Goal: Task Accomplishment & Management: Complete application form

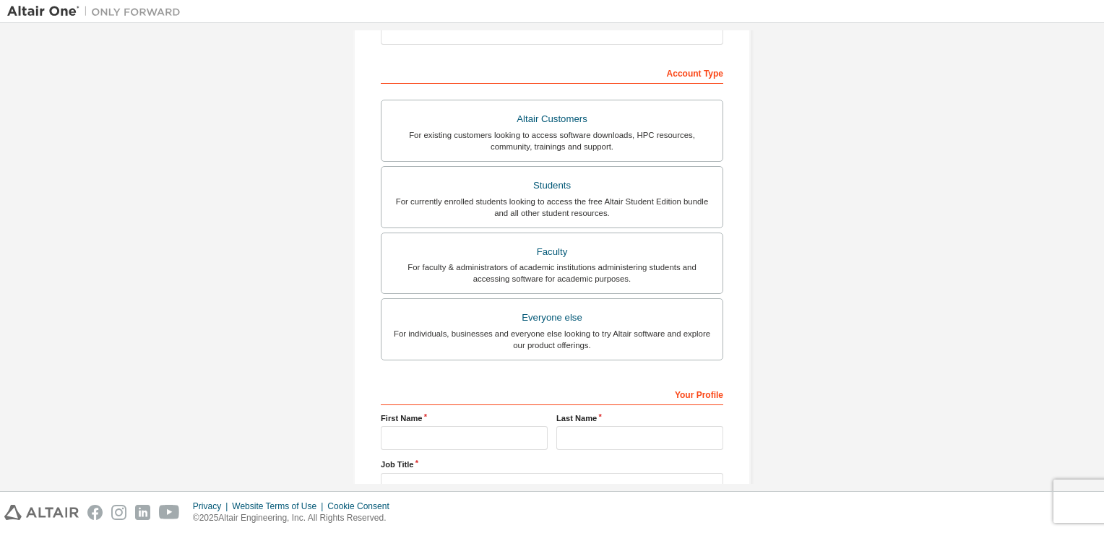
scroll to position [163, 0]
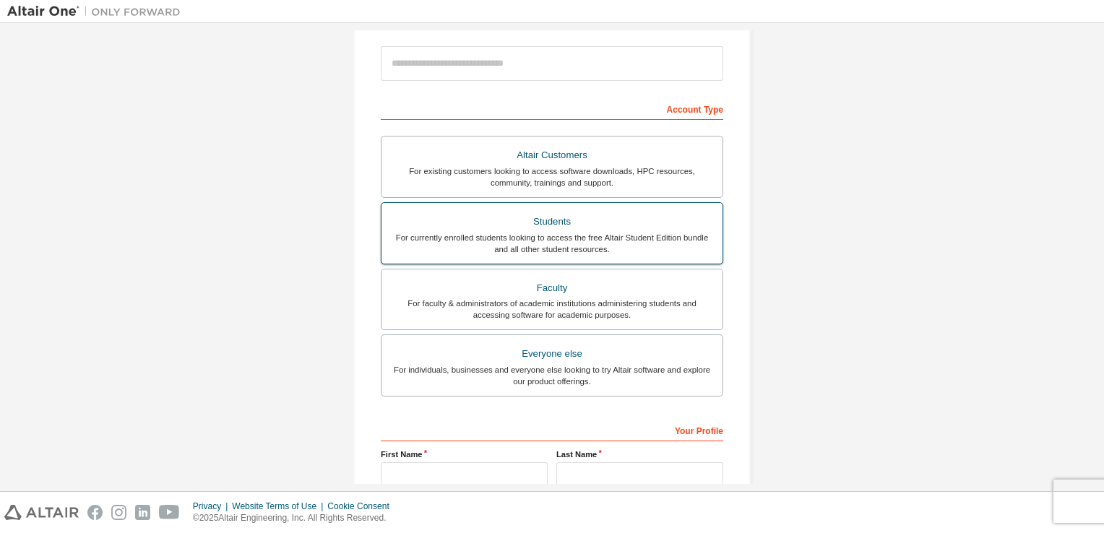
click at [619, 236] on div "For currently enrolled students looking to access the free Altair Student Editi…" at bounding box center [552, 243] width 324 height 23
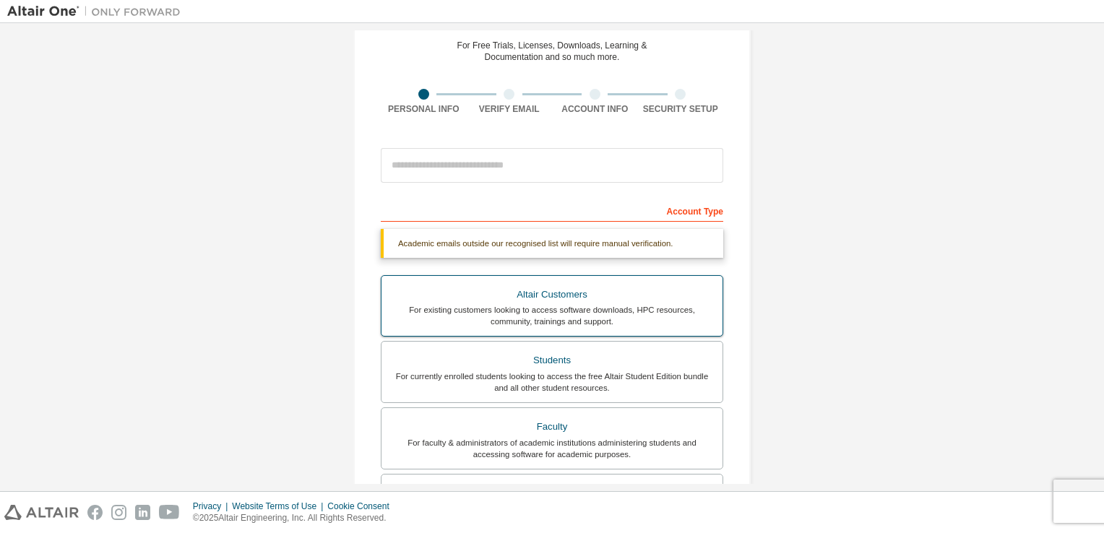
scroll to position [19, 0]
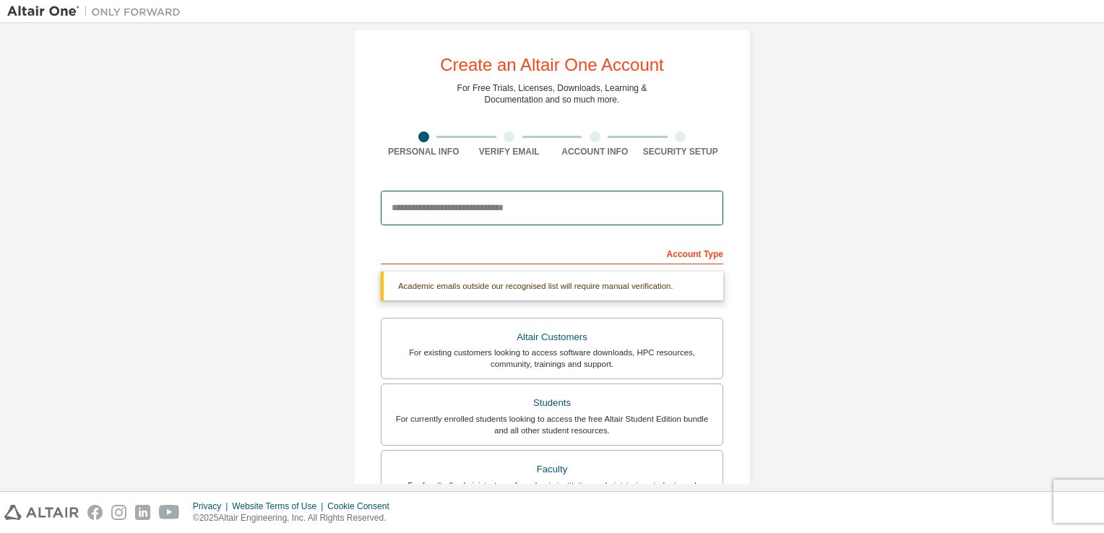
click at [529, 212] on input "email" at bounding box center [552, 208] width 343 height 35
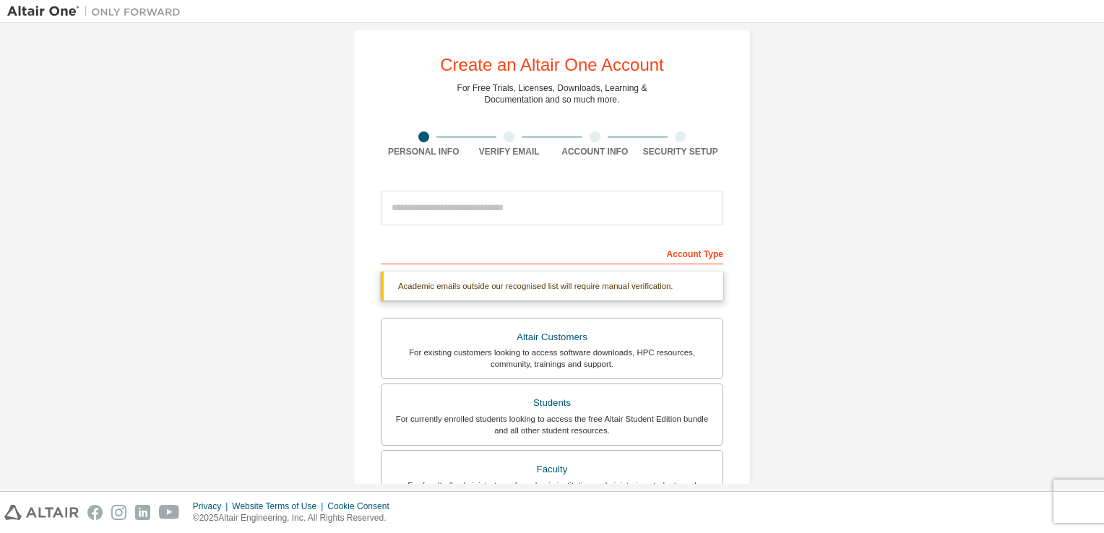
click at [753, 241] on div "Create an Altair One Account For Free Trials, Licenses, Downloads, Learning & D…" at bounding box center [552, 413] width 432 height 803
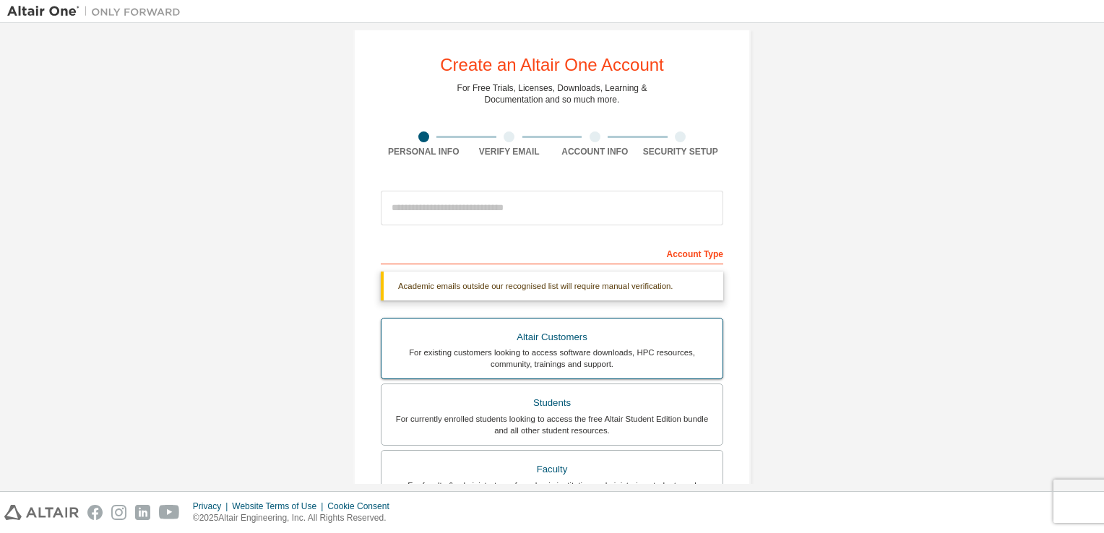
click at [561, 328] on div "Altair Customers" at bounding box center [552, 337] width 324 height 20
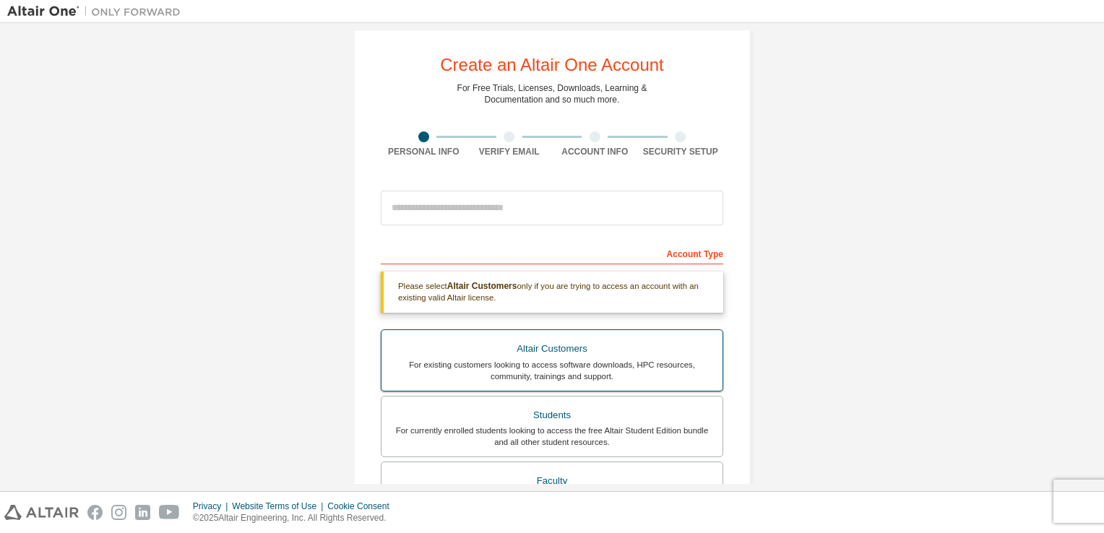
click at [542, 386] on label "Altair Customers For existing customers looking to access software downloads, H…" at bounding box center [552, 361] width 343 height 62
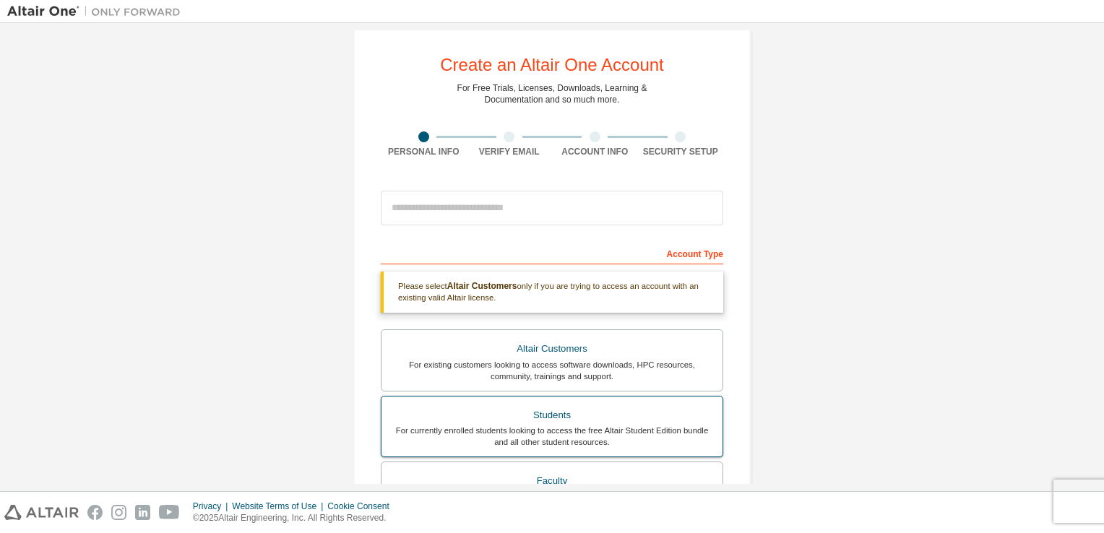
click at [538, 406] on div "Students" at bounding box center [552, 415] width 324 height 20
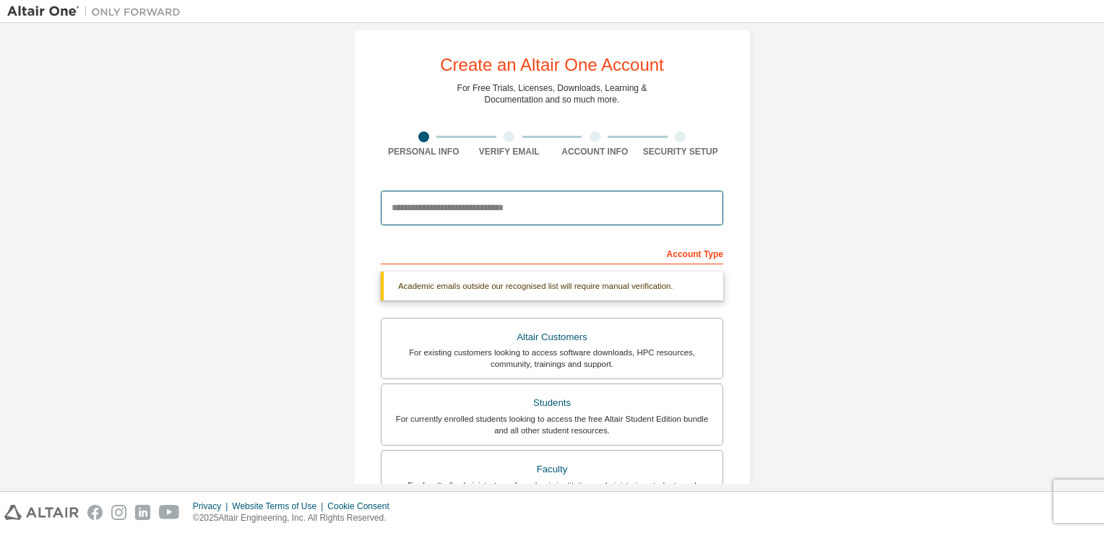
click at [518, 212] on input "email" at bounding box center [552, 208] width 343 height 35
type input "*"
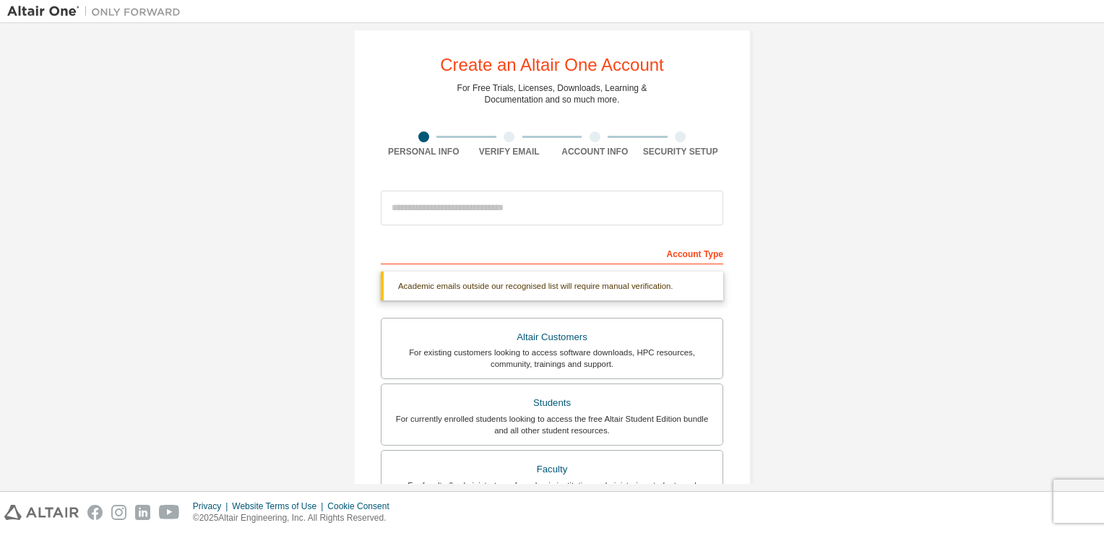
click at [585, 172] on div "Create an Altair One Account For Free Trials, Licenses, Downloads, Learning & D…" at bounding box center [551, 413] width 397 height 768
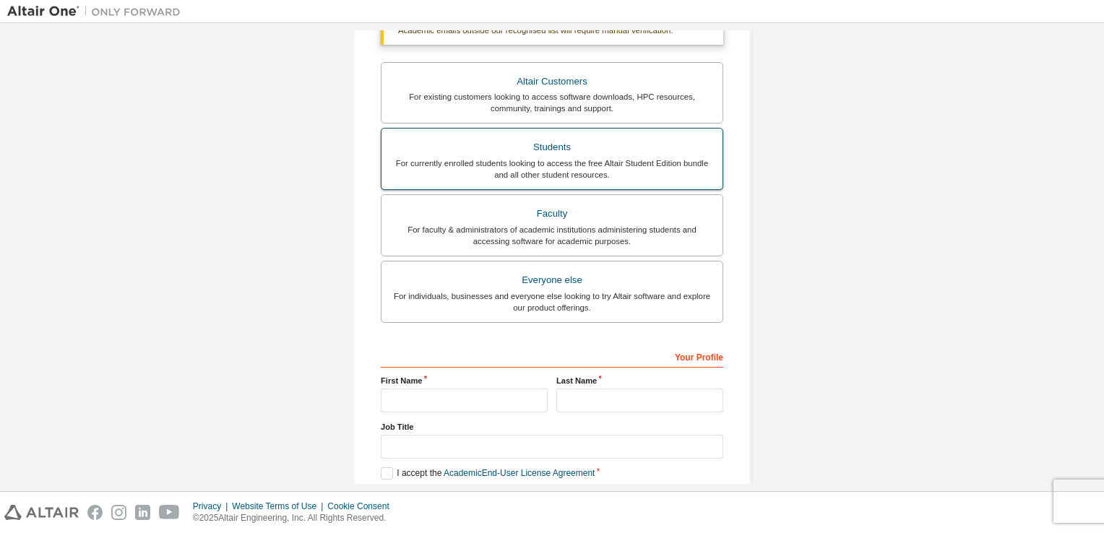
scroll to position [273, 0]
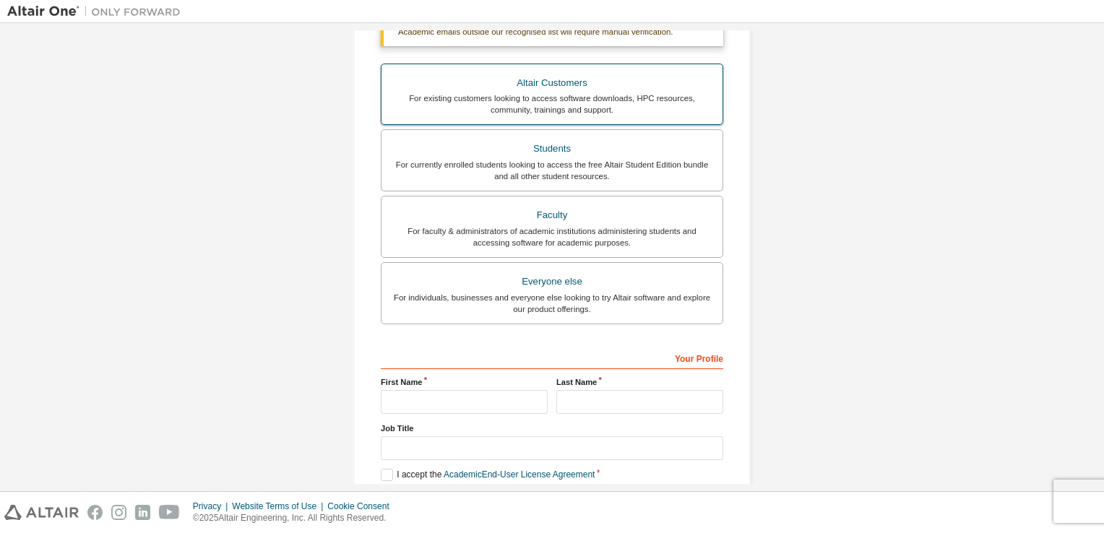
click at [619, 99] on div "For existing customers looking to access software downloads, HPC resources, com…" at bounding box center [552, 103] width 324 height 23
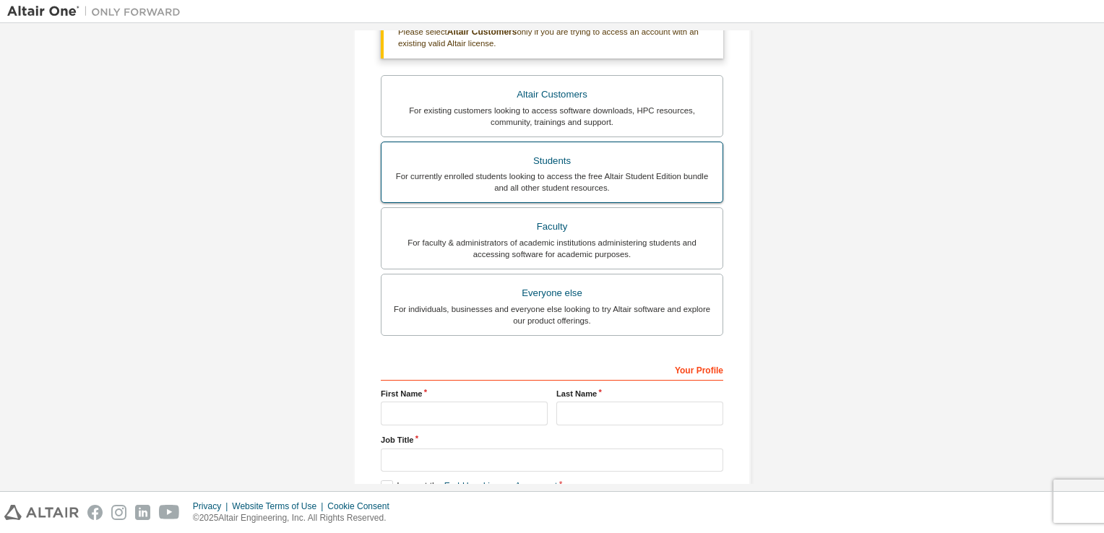
click at [666, 171] on div "For currently enrolled students looking to access the free Altair Student Editi…" at bounding box center [552, 182] width 324 height 23
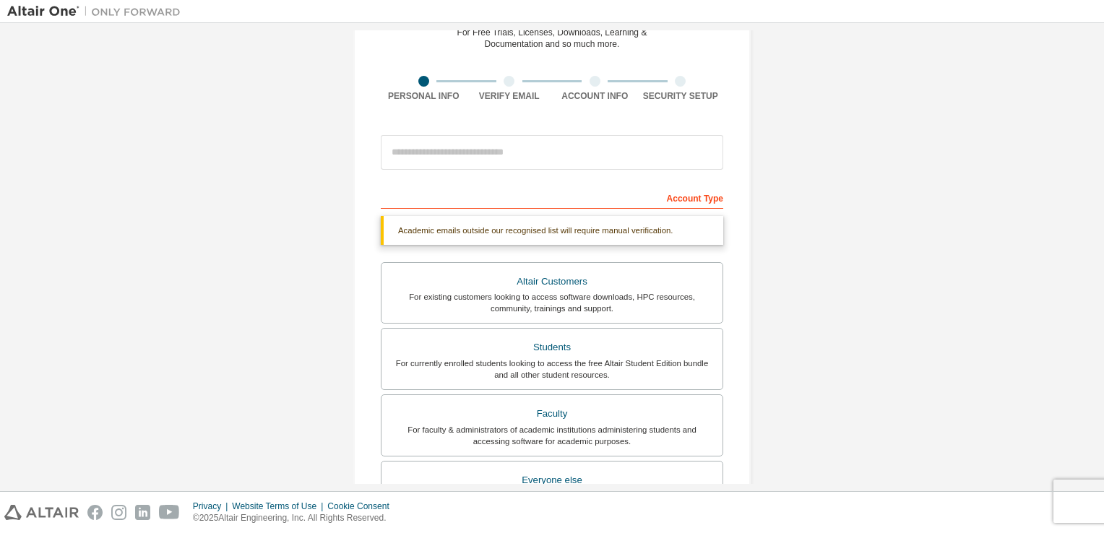
scroll to position [56, 0]
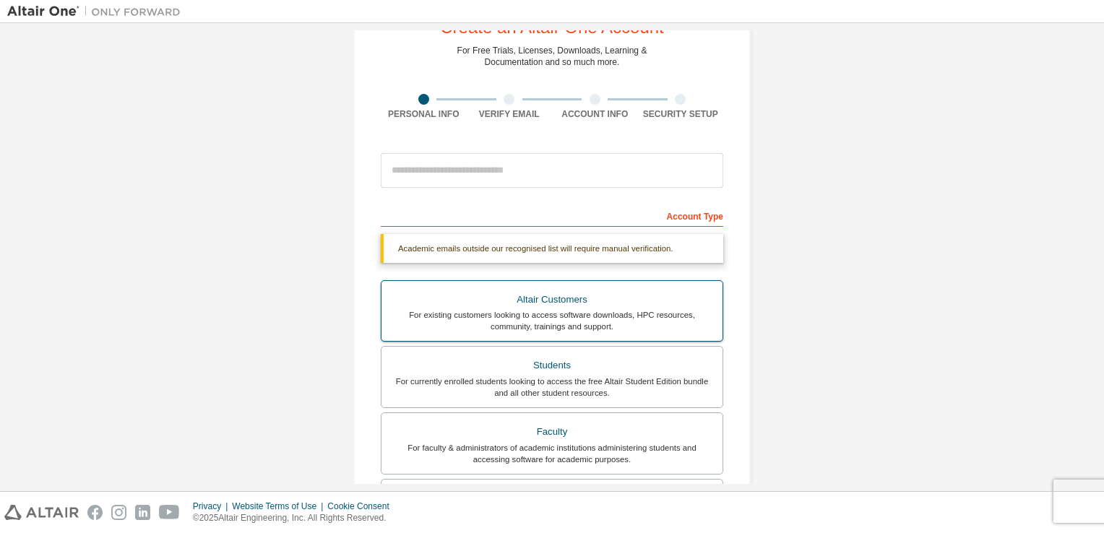
click at [595, 311] on div "For existing customers looking to access software downloads, HPC resources, com…" at bounding box center [552, 320] width 324 height 23
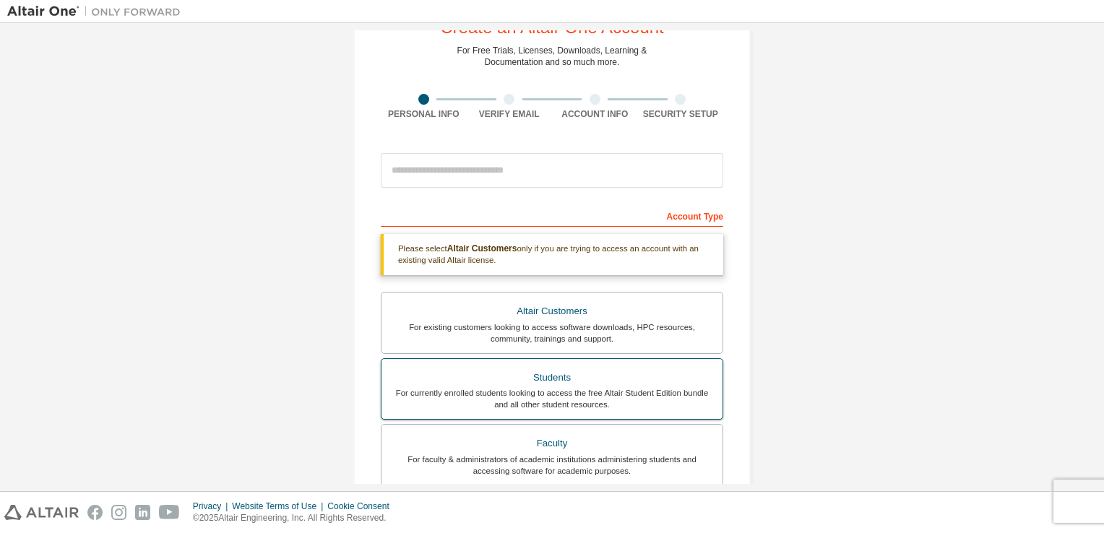
click at [632, 375] on div "Students" at bounding box center [552, 378] width 324 height 20
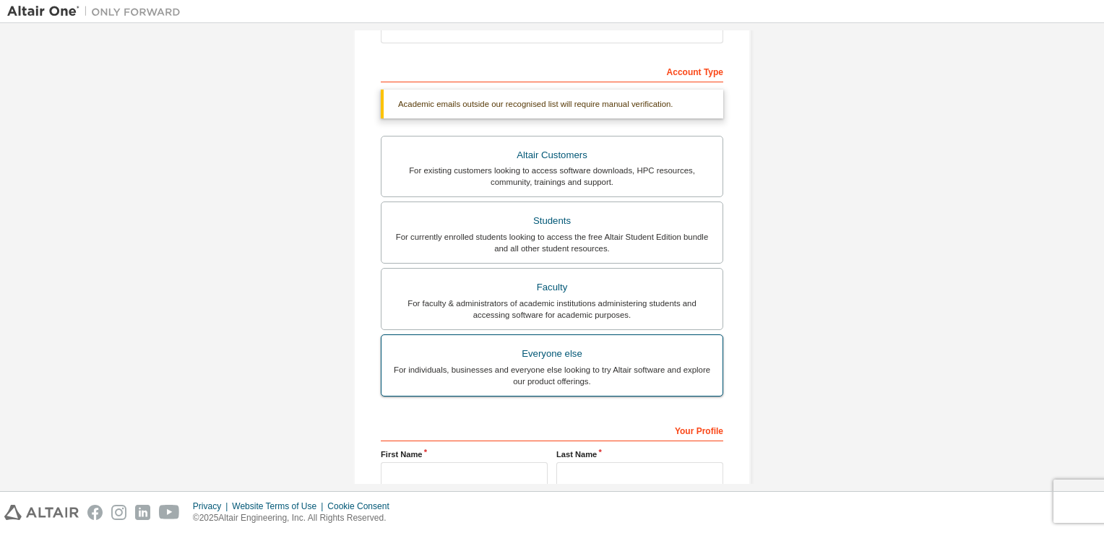
click at [576, 357] on div "Everyone else" at bounding box center [552, 354] width 324 height 20
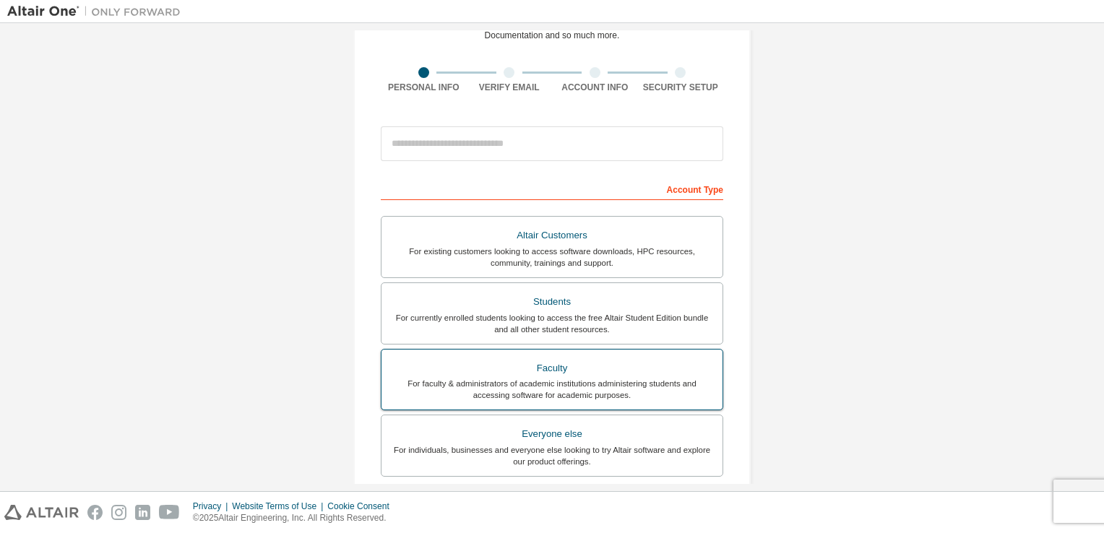
scroll to position [129, 0]
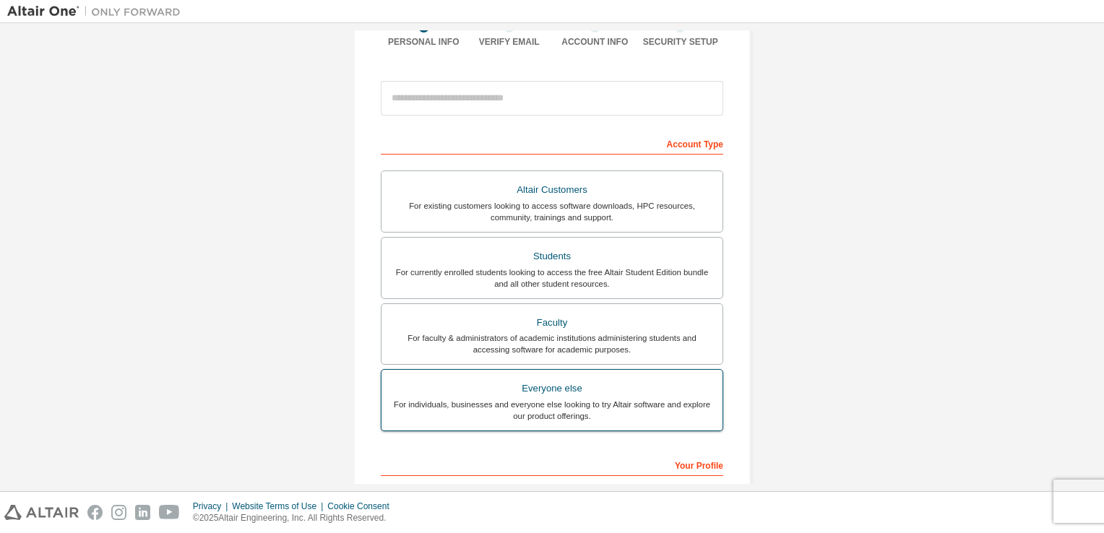
click at [657, 379] on div "Everyone else" at bounding box center [552, 389] width 324 height 20
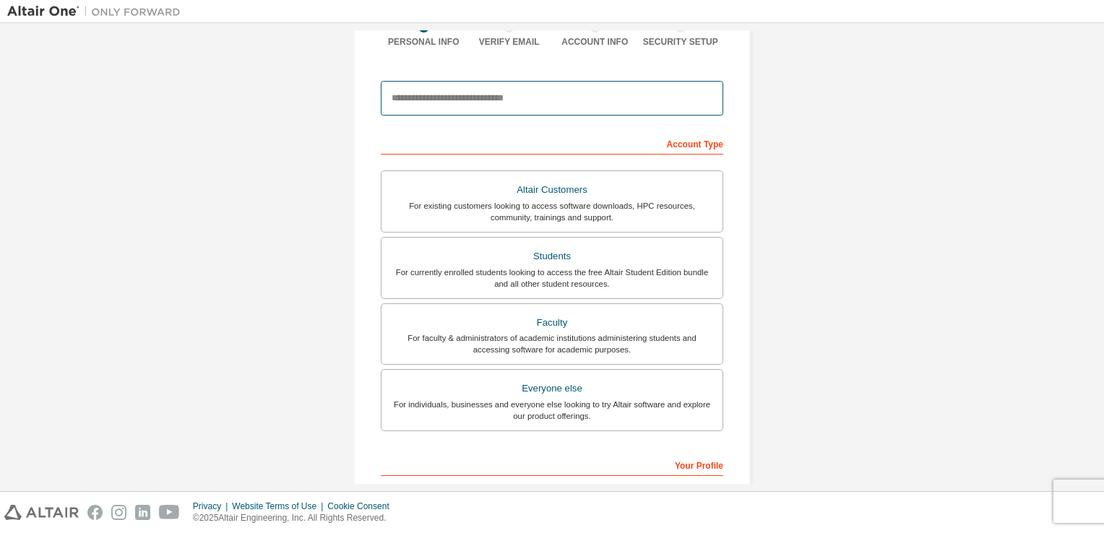
click at [541, 108] on input "email" at bounding box center [552, 98] width 343 height 35
type input "**********"
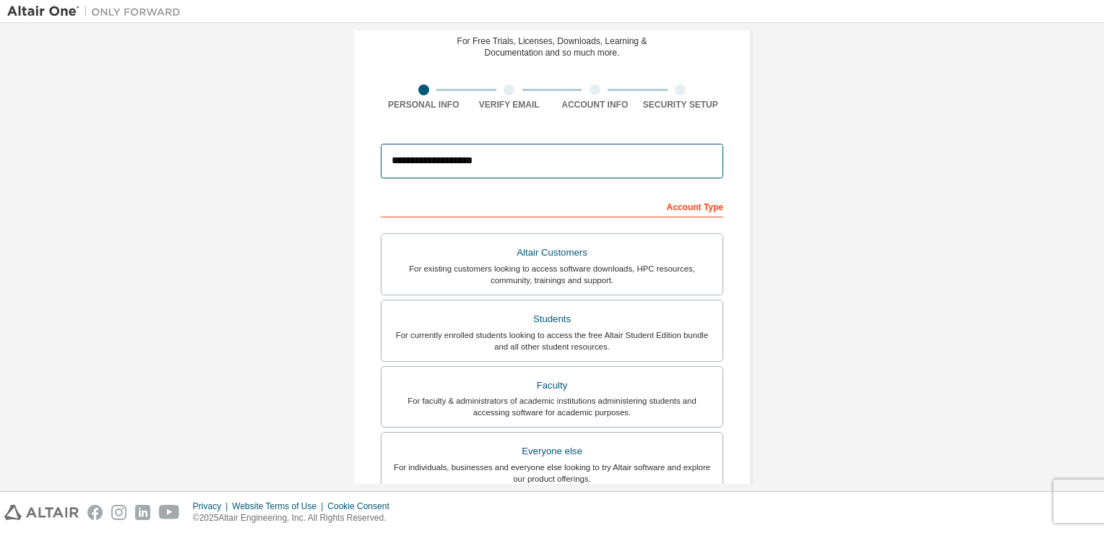
scroll to position [56, 0]
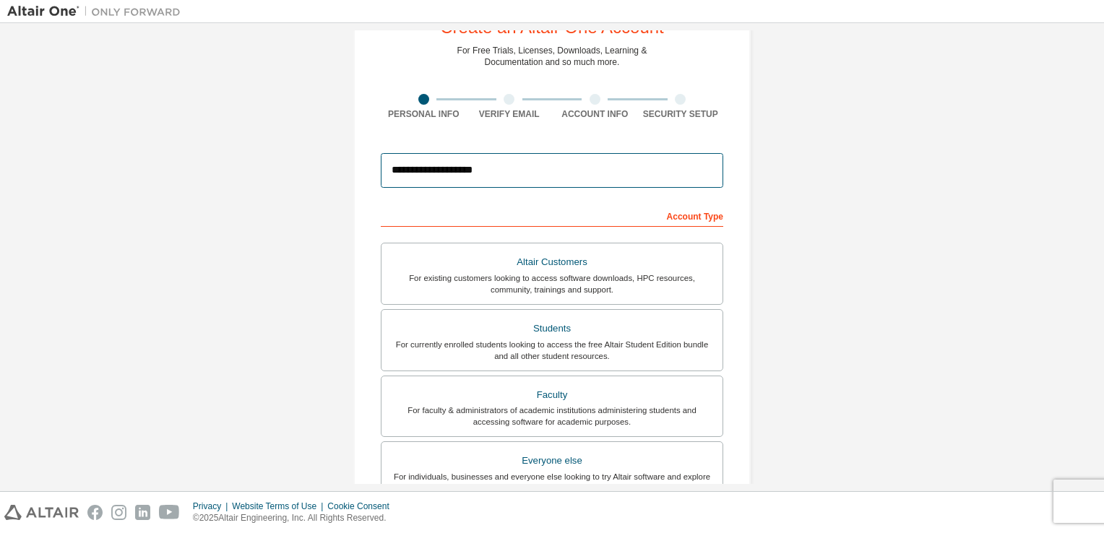
click at [564, 178] on input "**********" at bounding box center [552, 170] width 343 height 35
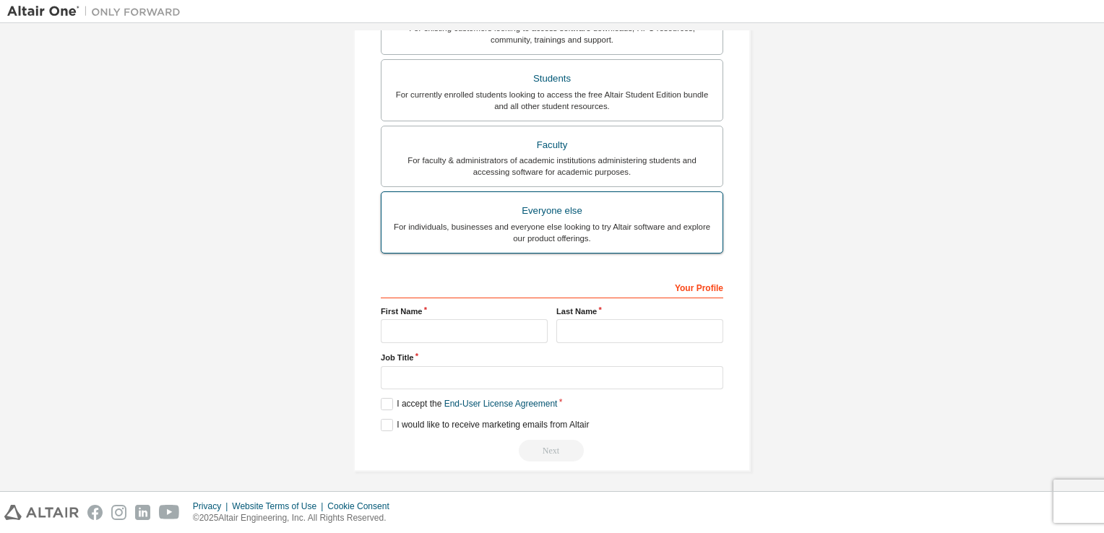
scroll to position [308, 0]
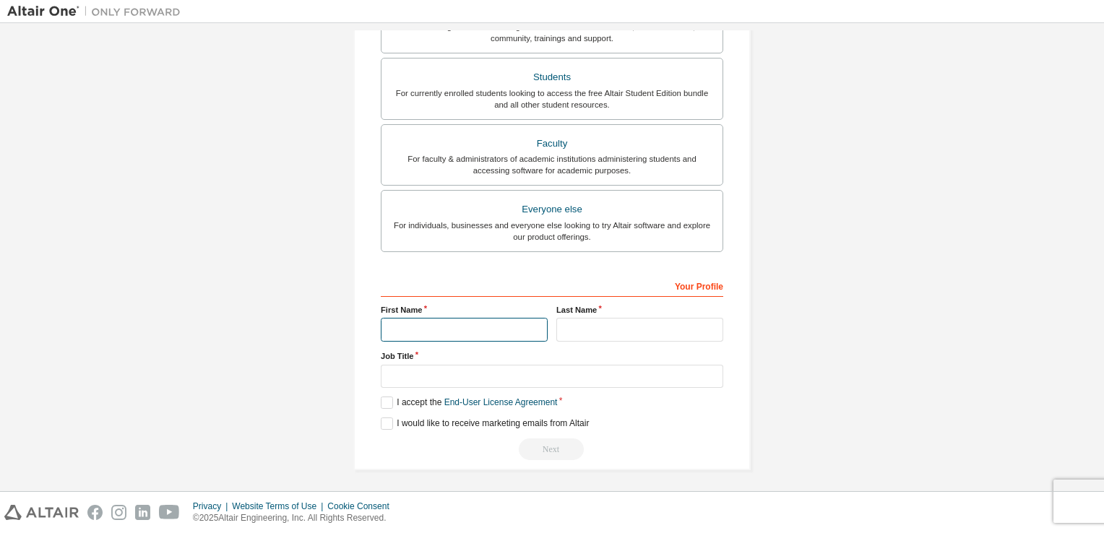
click at [444, 321] on input "text" at bounding box center [464, 330] width 167 height 24
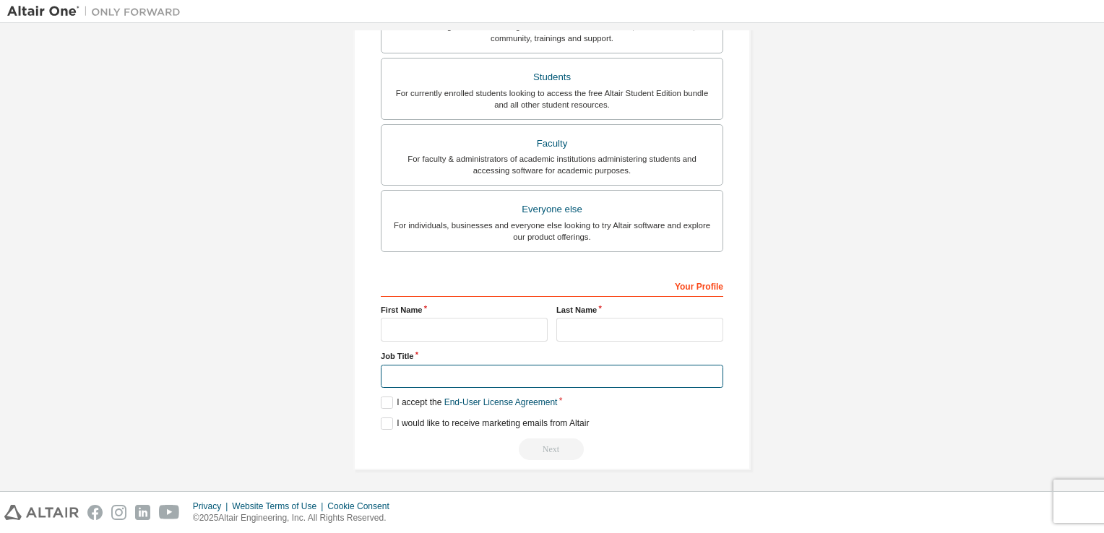
click at [463, 372] on input "text" at bounding box center [552, 377] width 343 height 24
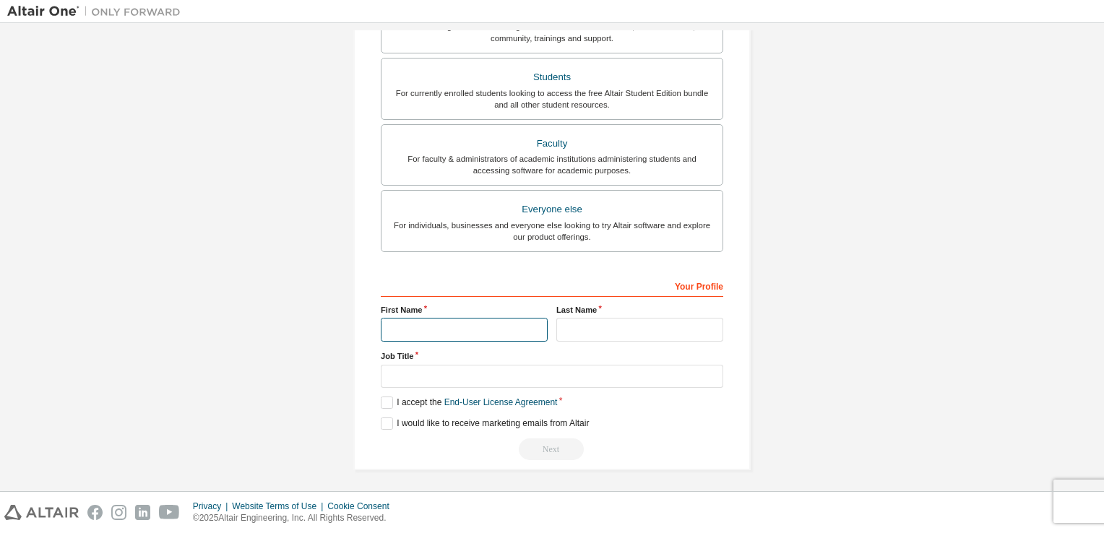
click at [476, 325] on input "text" at bounding box center [464, 330] width 167 height 24
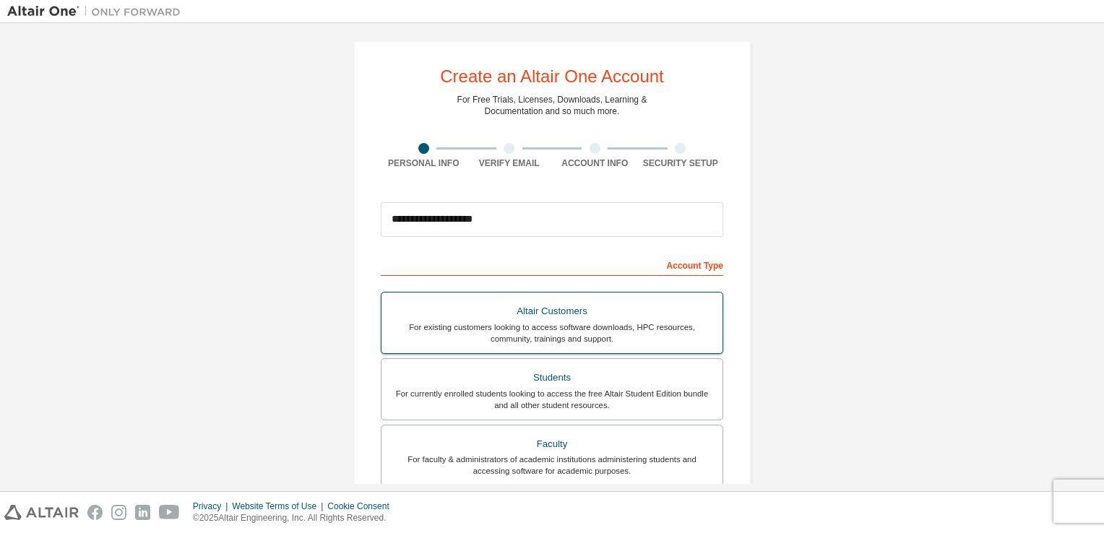
scroll to position [0, 0]
